Goal: Transaction & Acquisition: Download file/media

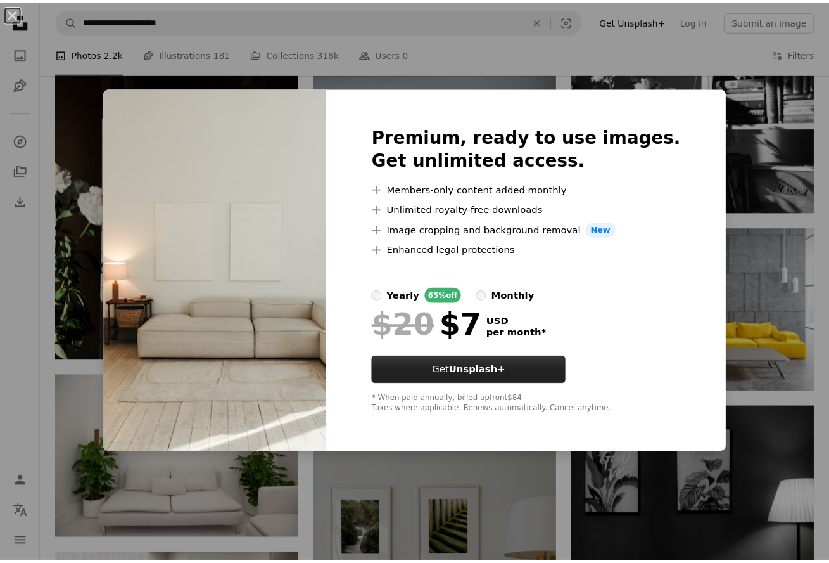
scroll to position [606, 0]
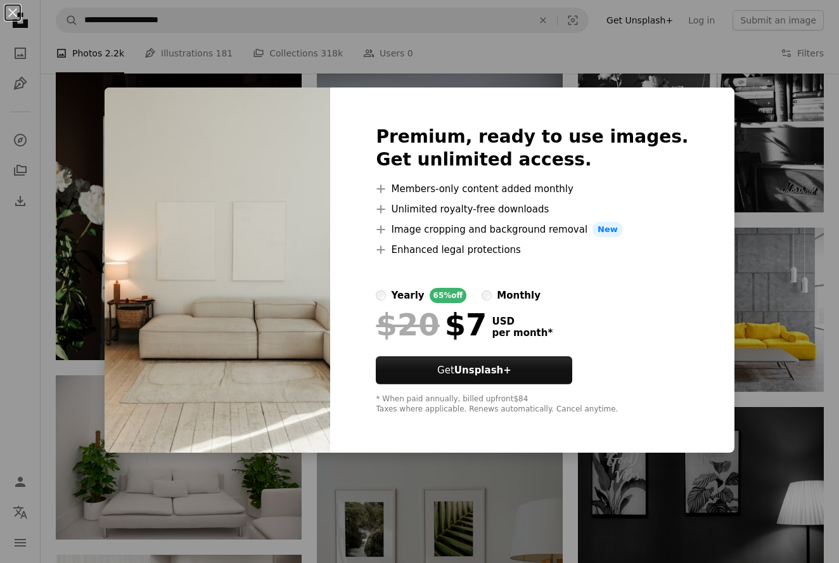
click at [786, 258] on div "An X shape Premium, ready to use images. Get unlimited access. A plus sign Memb…" at bounding box center [419, 281] width 839 height 563
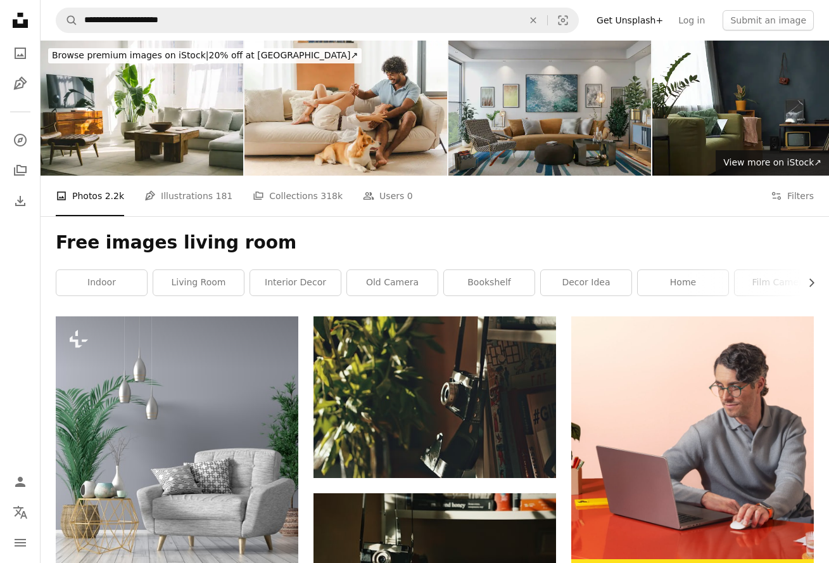
click at [523, 110] on img at bounding box center [550, 108] width 203 height 135
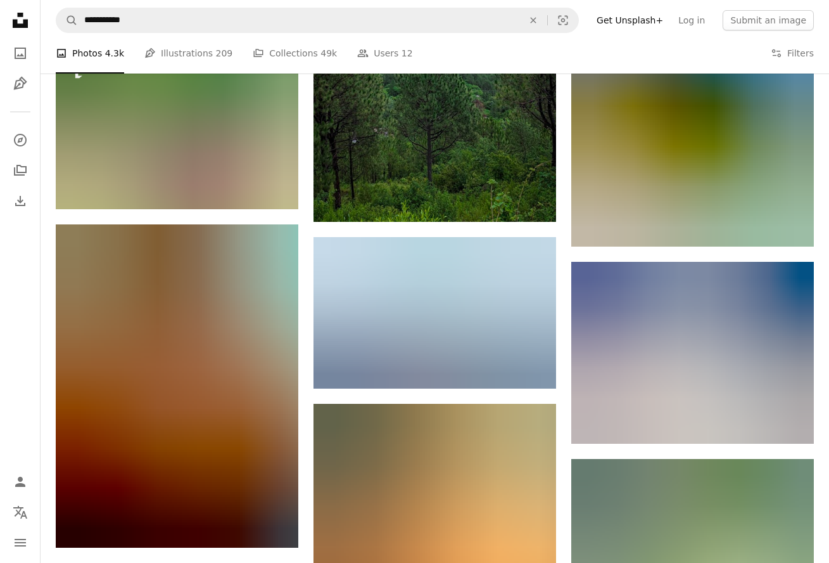
scroll to position [899, 0]
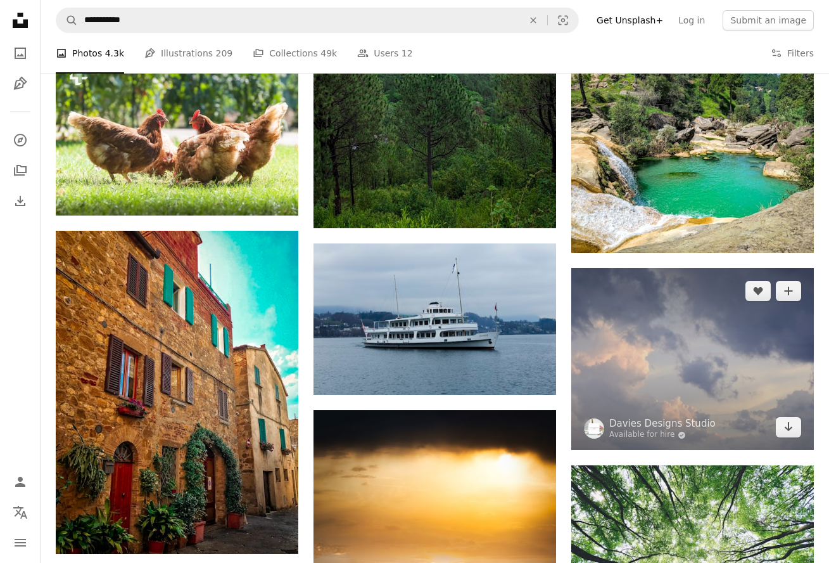
click at [665, 352] on img at bounding box center [692, 359] width 243 height 182
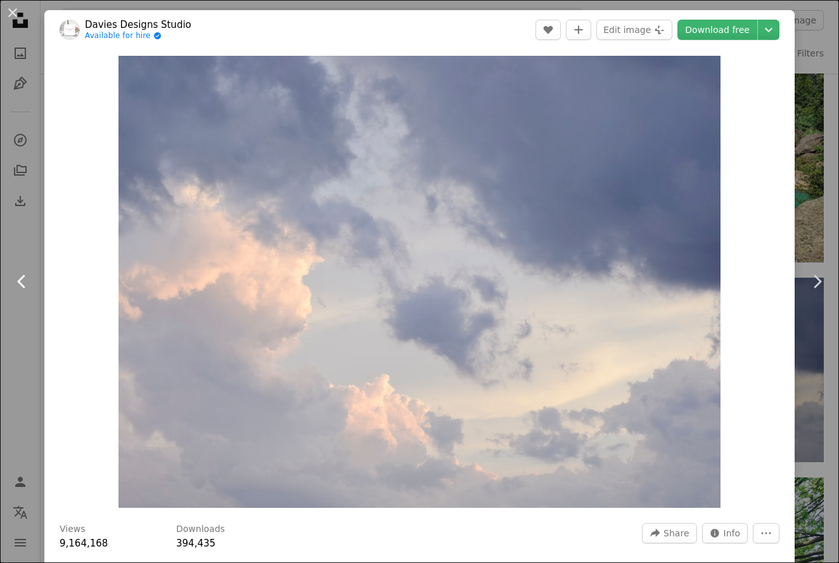
drag, startPoint x: 15, startPoint y: 327, endPoint x: 22, endPoint y: 325, distance: 7.2
click at [15, 327] on link "Chevron left" at bounding box center [22, 281] width 44 height 122
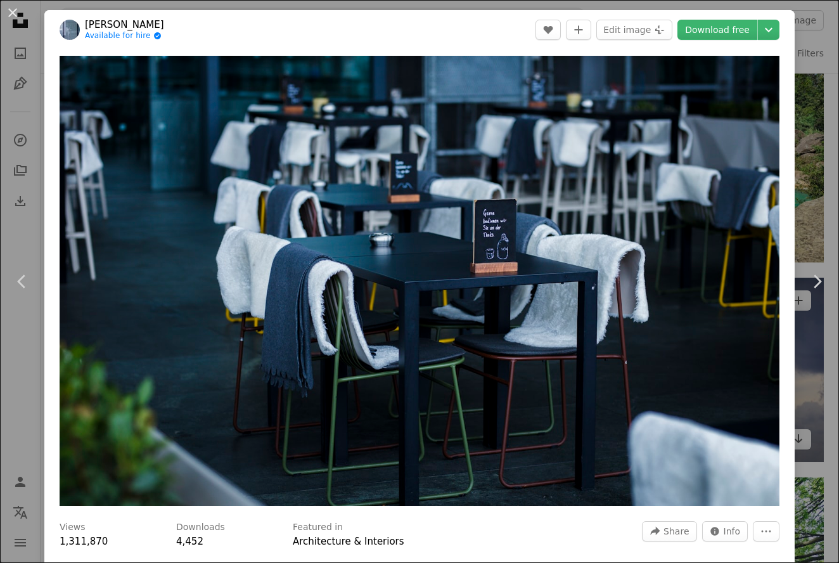
click at [799, 424] on div "An X shape Chevron left Chevron right [PERSON_NAME] Available for hire A checkm…" at bounding box center [419, 281] width 839 height 563
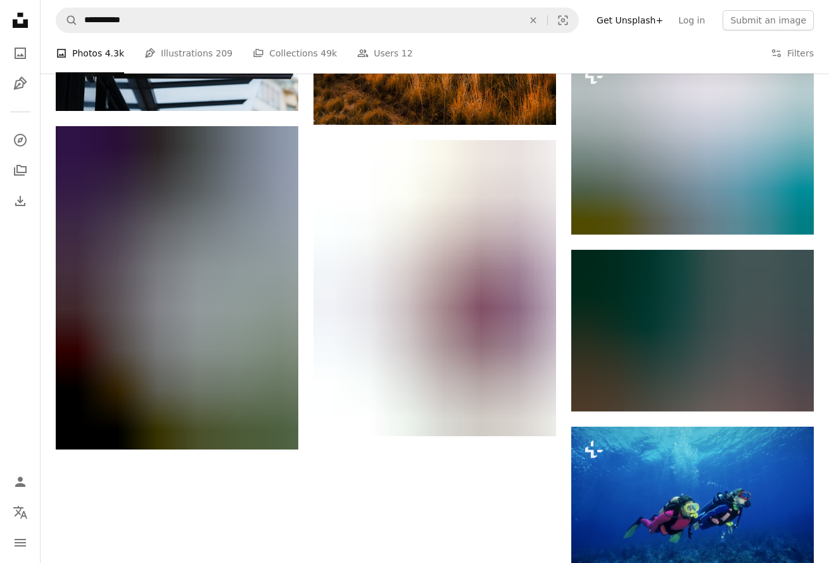
scroll to position [1503, 0]
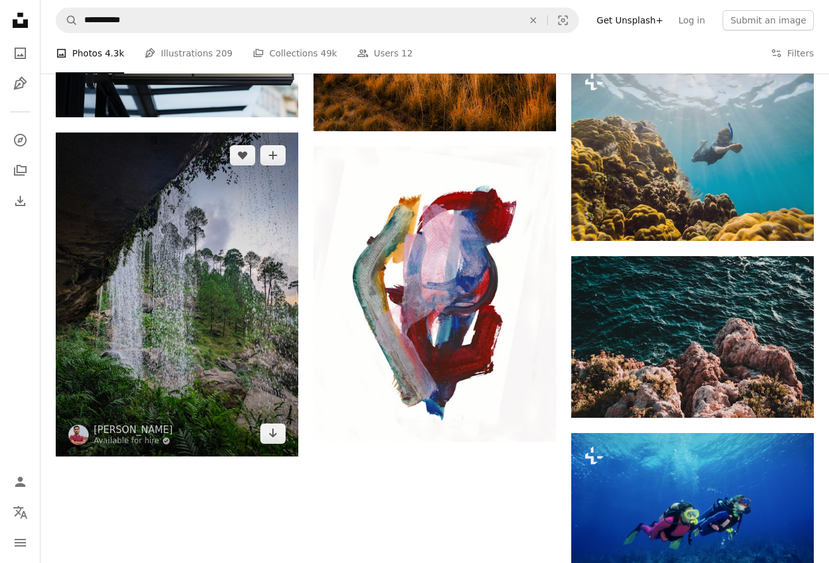
click at [265, 344] on img at bounding box center [177, 294] width 243 height 324
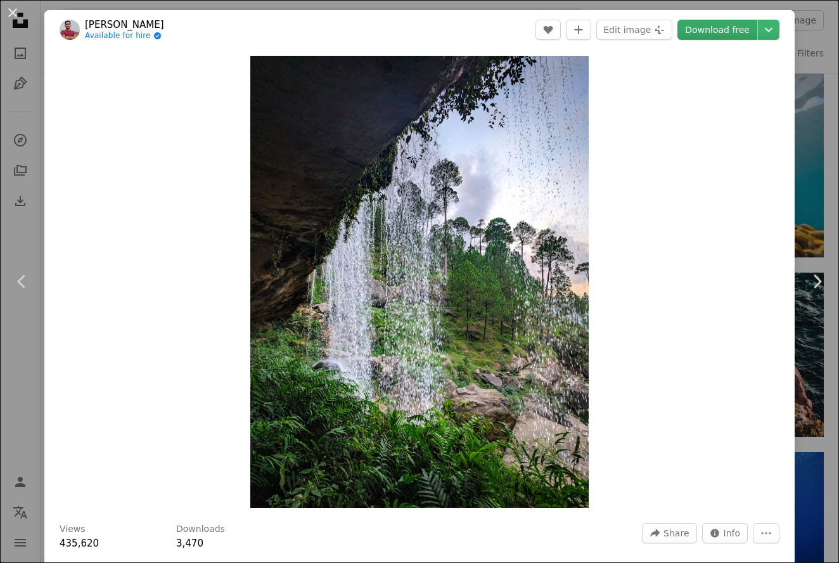
click at [699, 32] on link "Download free" at bounding box center [717, 30] width 80 height 20
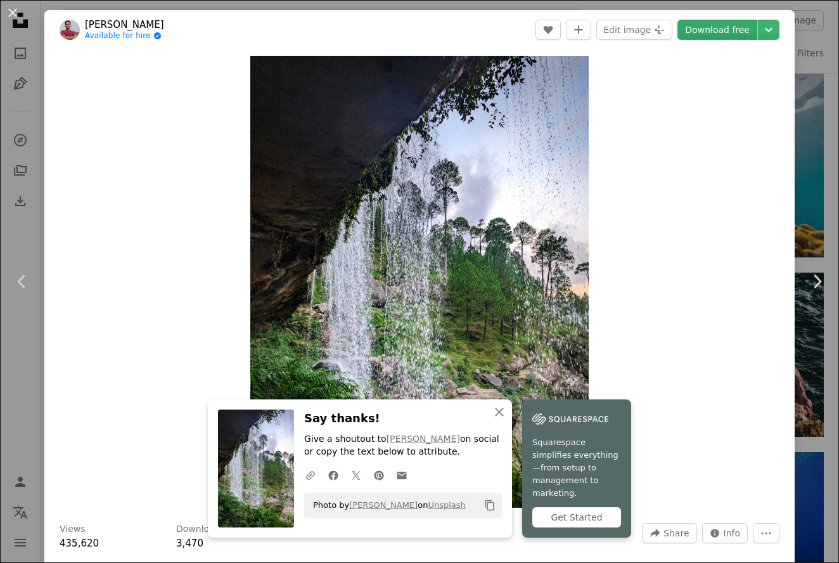
click at [690, 28] on link "Download free" at bounding box center [717, 30] width 80 height 20
click at [689, 27] on link "Download free" at bounding box center [717, 30] width 80 height 20
click at [99, 409] on div "Zoom in" at bounding box center [419, 281] width 750 height 464
drag, startPoint x: 501, startPoint y: 405, endPoint x: 494, endPoint y: 409, distance: 7.9
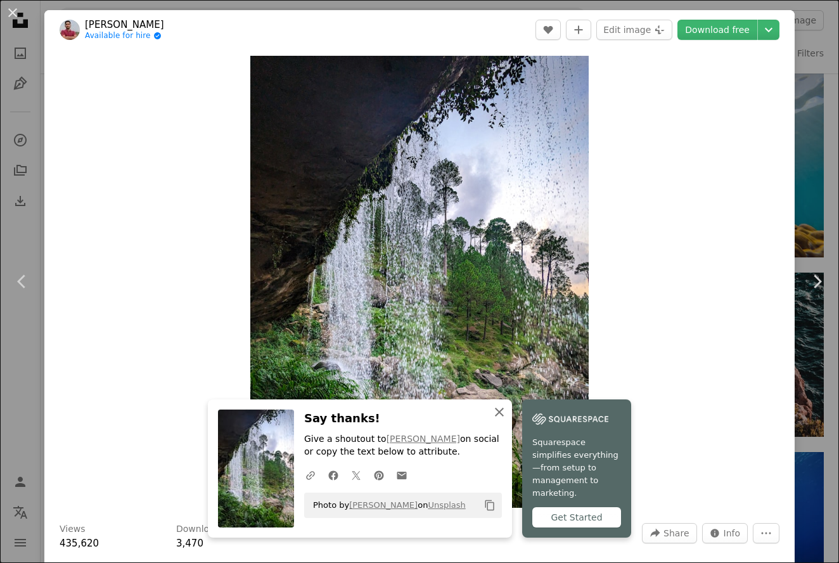
click at [500, 405] on icon "An X shape" at bounding box center [499, 411] width 15 height 15
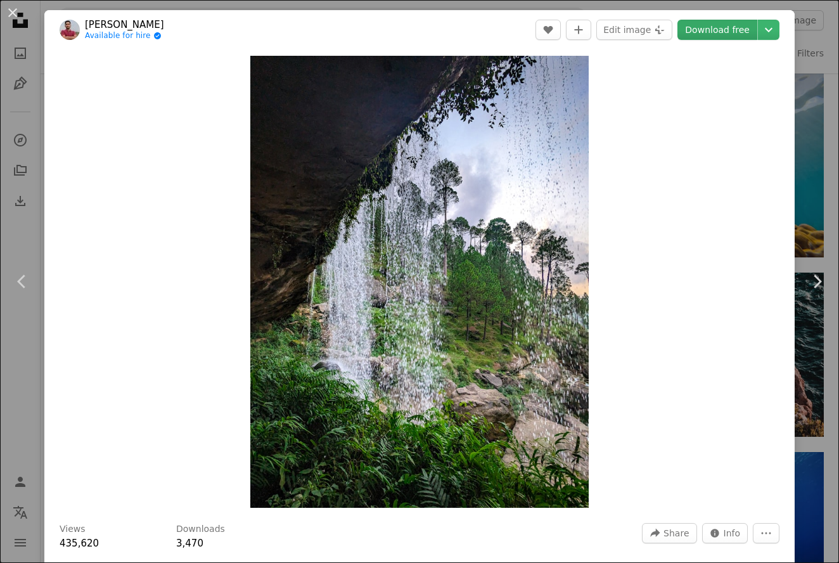
click at [708, 29] on link "Download free" at bounding box center [717, 30] width 80 height 20
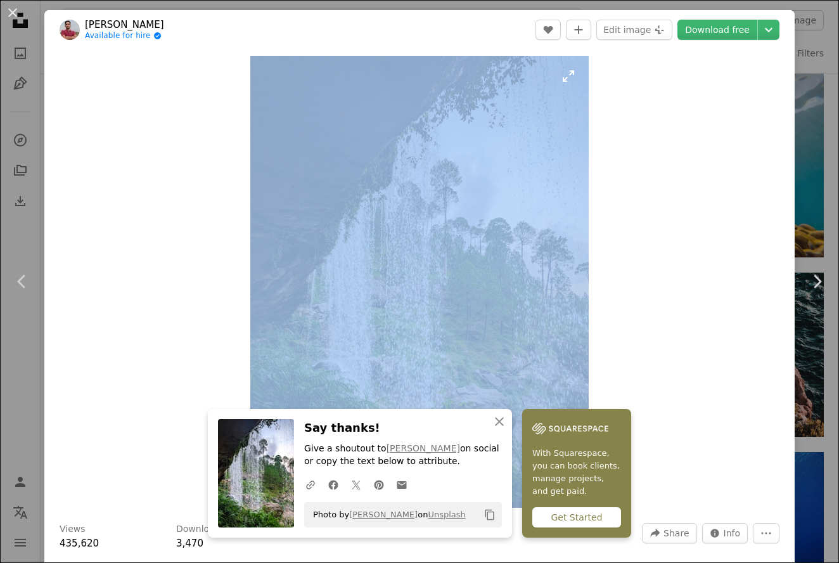
drag, startPoint x: 414, startPoint y: 26, endPoint x: 398, endPoint y: 151, distance: 126.4
click at [395, 155] on div "[PERSON_NAME] Available for hire A checkmark inside of a circle A heart A plus …" at bounding box center [419, 377] width 750 height 734
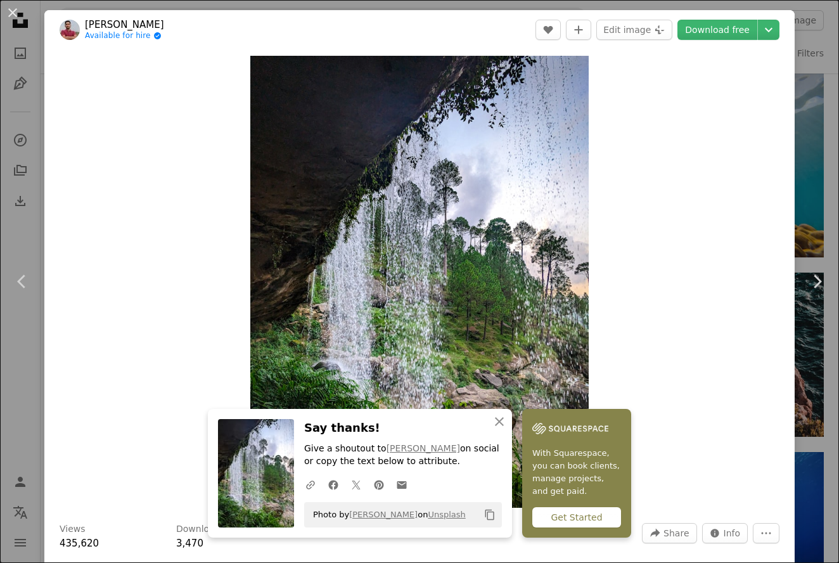
click at [784, 152] on div "Zoom in" at bounding box center [419, 281] width 750 height 464
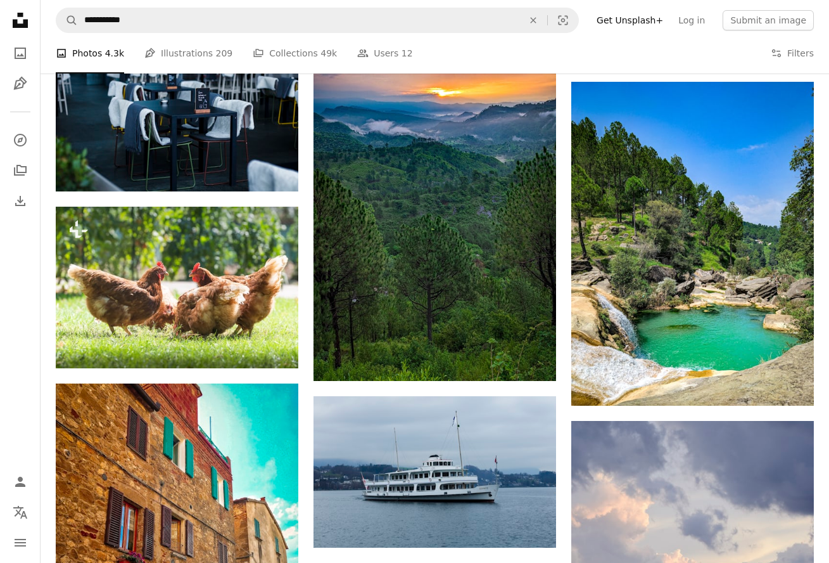
scroll to position [696, 0]
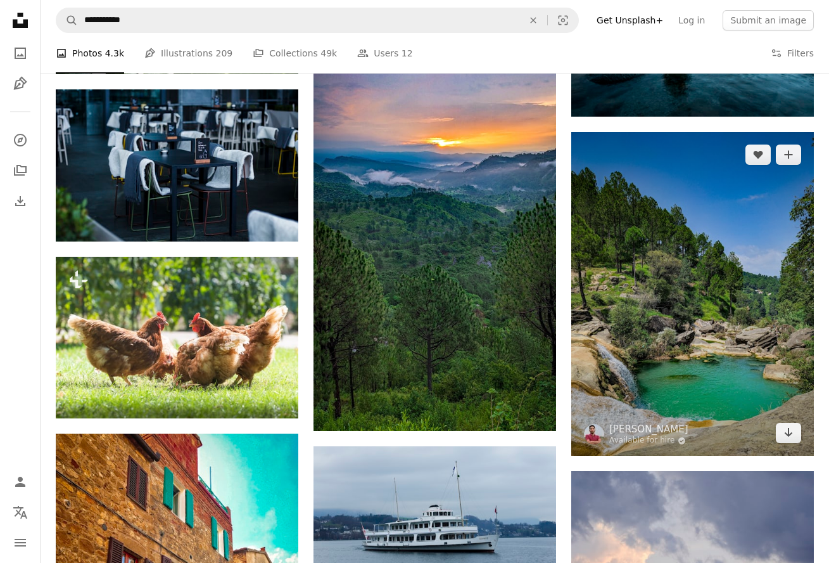
click at [696, 281] on img at bounding box center [692, 294] width 243 height 324
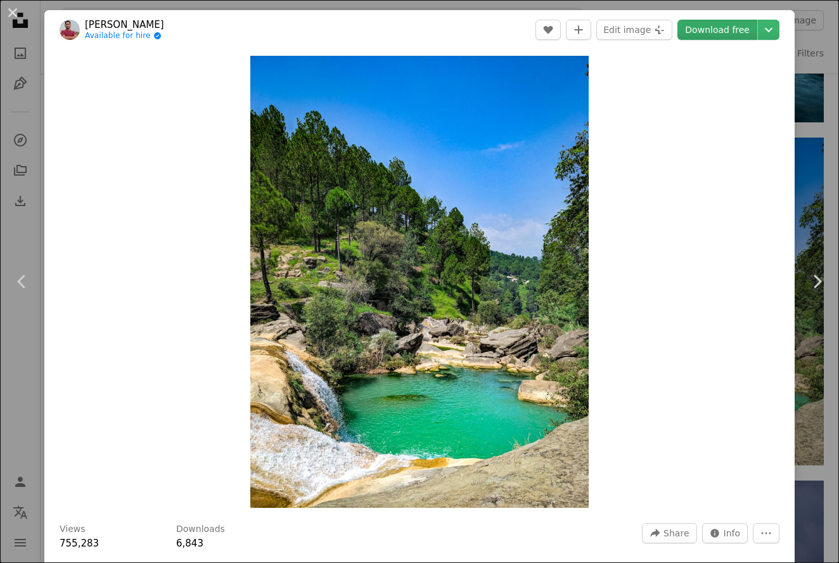
click at [703, 27] on link "Download free" at bounding box center [717, 30] width 80 height 20
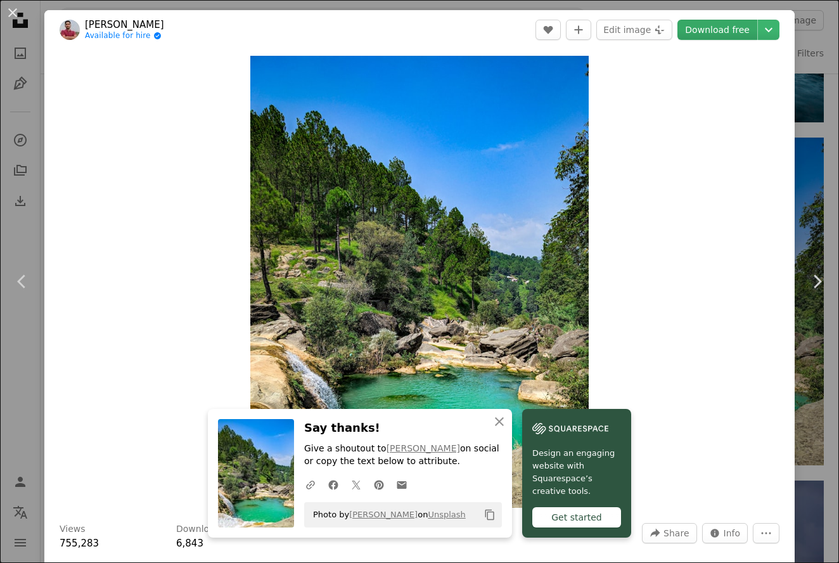
click at [704, 27] on link "Download free" at bounding box center [717, 30] width 80 height 20
click at [716, 29] on link "Download free" at bounding box center [717, 30] width 80 height 20
click at [690, 29] on link "Download free" at bounding box center [717, 30] width 80 height 20
click at [690, 32] on link "Download free" at bounding box center [717, 30] width 80 height 20
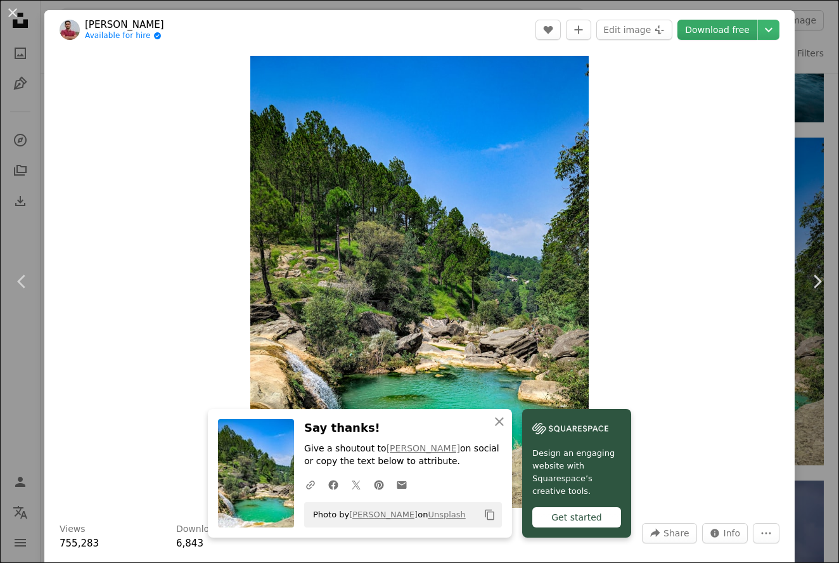
click at [690, 32] on link "Download free" at bounding box center [717, 30] width 80 height 20
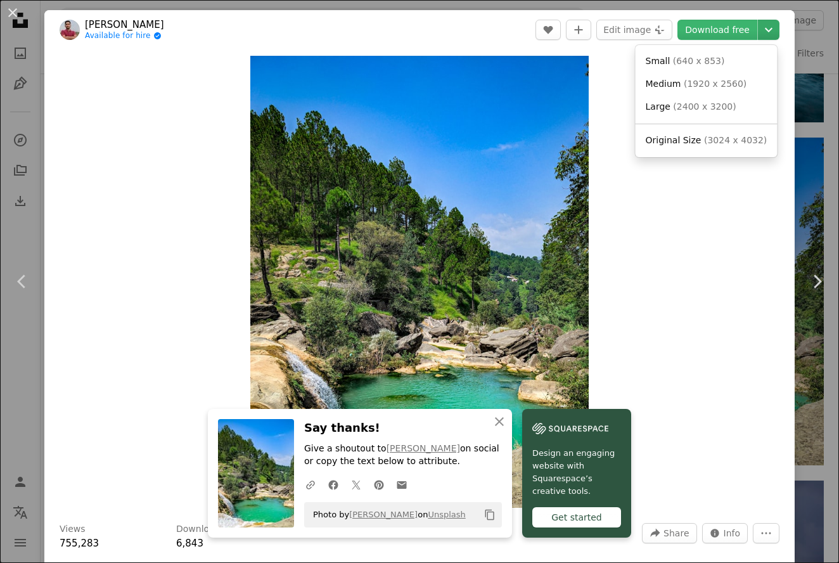
click at [758, 27] on icon "Chevron down" at bounding box center [768, 29] width 20 height 15
click at [658, 106] on span "Large" at bounding box center [658, 106] width 25 height 10
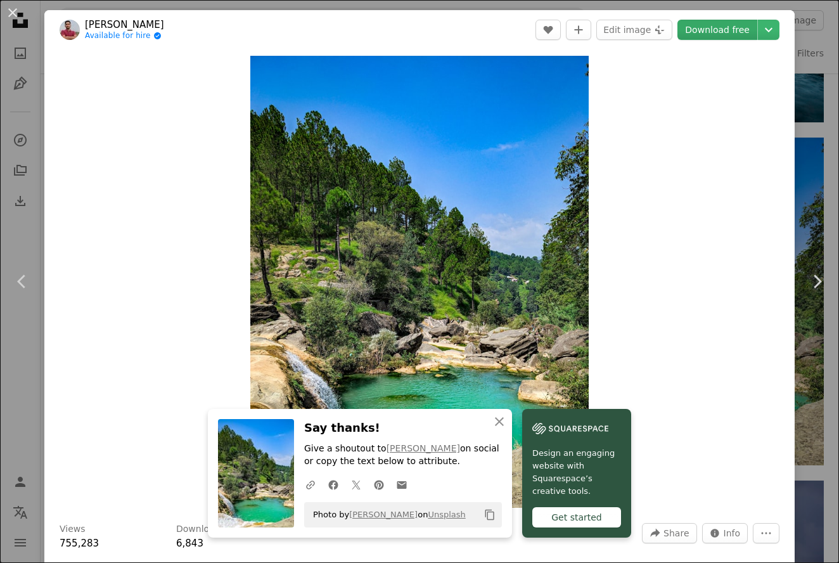
click at [710, 32] on link "Download free" at bounding box center [717, 30] width 80 height 20
click at [499, 414] on icon "An X shape" at bounding box center [499, 421] width 15 height 15
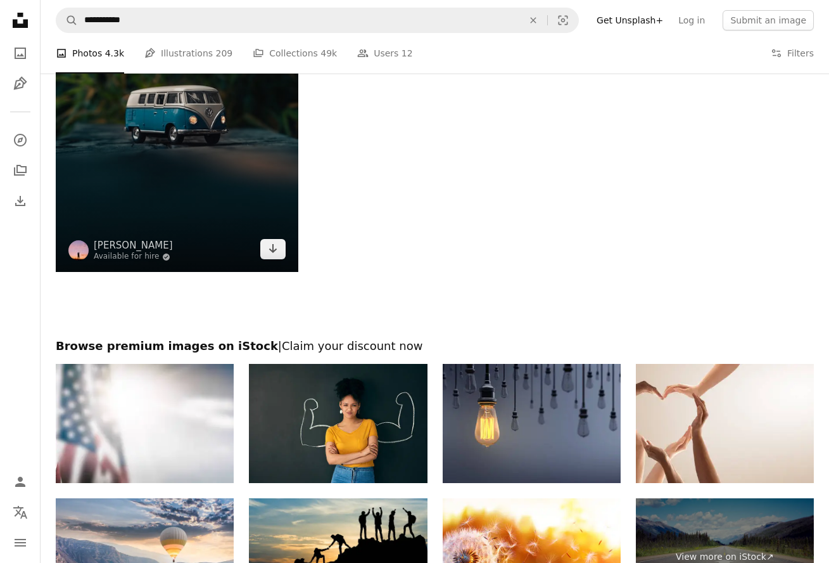
scroll to position [4384, 0]
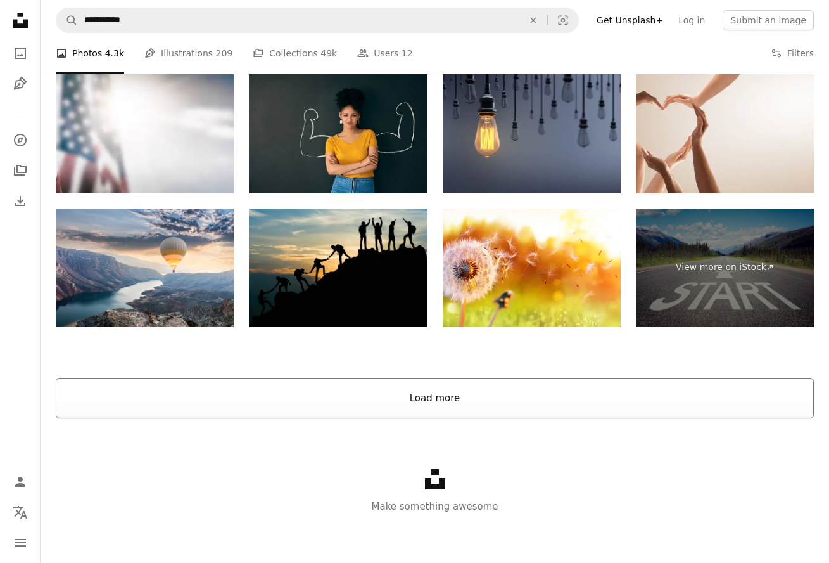
click at [322, 402] on button "Load more" at bounding box center [435, 398] width 758 height 41
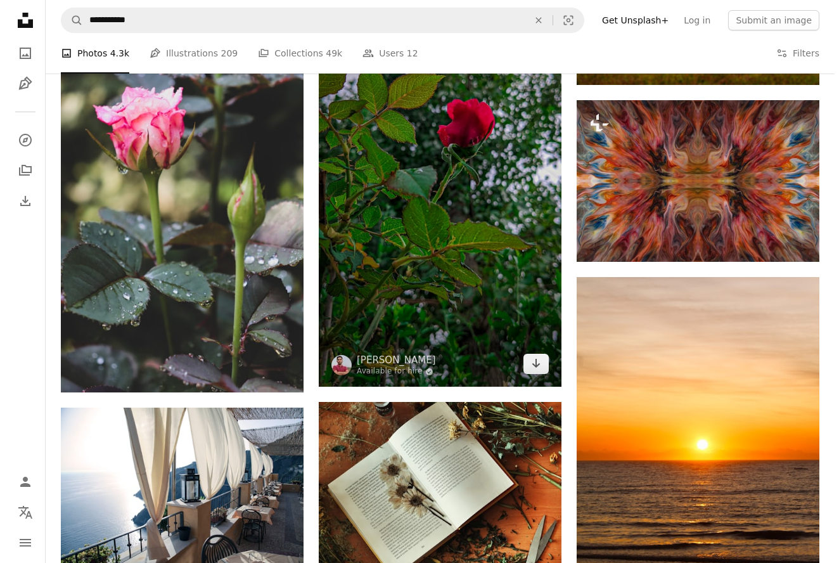
scroll to position [8059, 0]
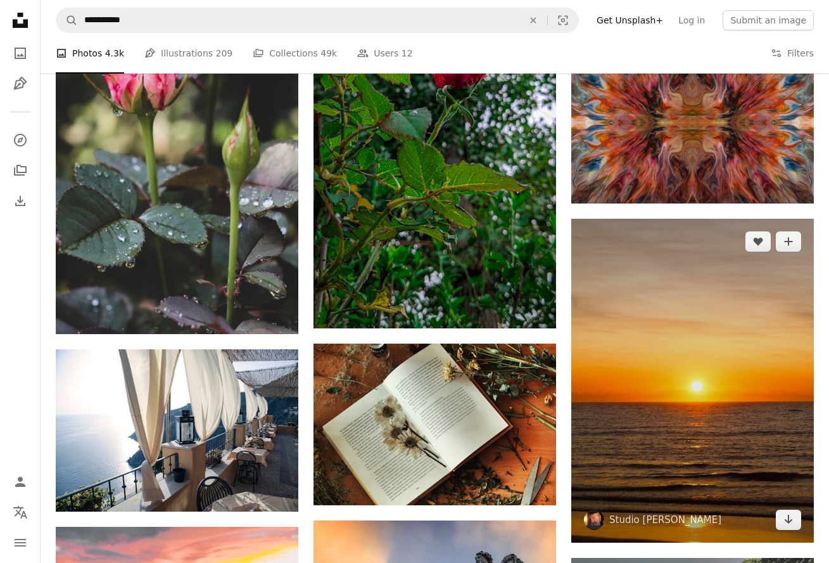
click at [651, 346] on img at bounding box center [692, 381] width 243 height 324
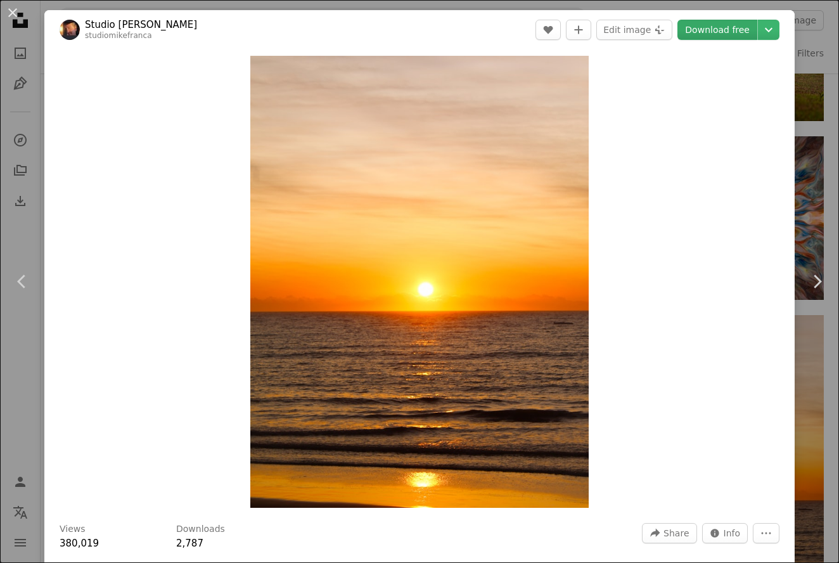
click at [704, 35] on link "Download free" at bounding box center [717, 30] width 80 height 20
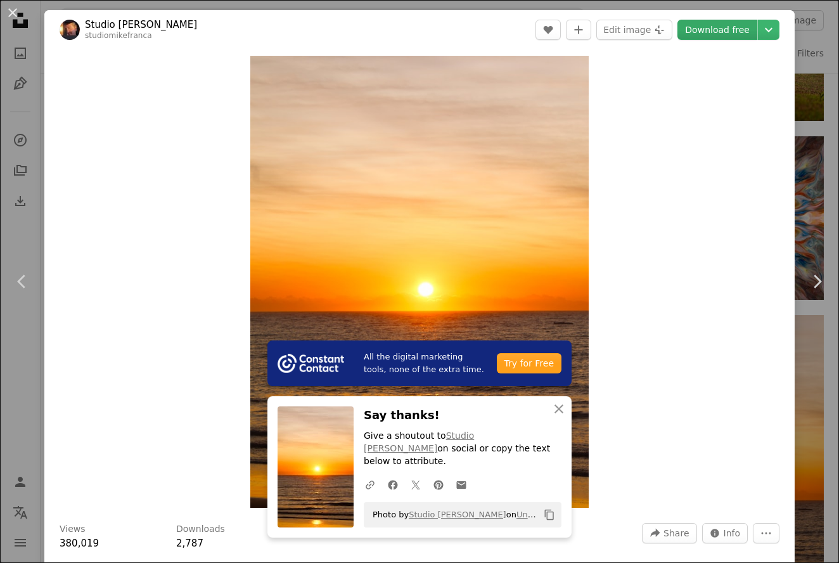
click at [713, 29] on link "Download free" at bounding box center [717, 30] width 80 height 20
